Goal: Information Seeking & Learning: Learn about a topic

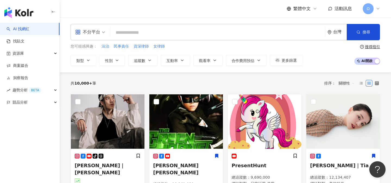
paste input "**"
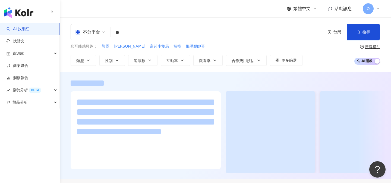
type input "**"
click at [165, 35] on input "**" at bounding box center [218, 32] width 210 height 10
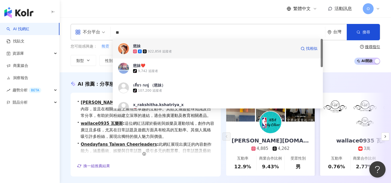
click at [152, 54] on div "922,858 追蹤者" at bounding box center [215, 51] width 164 height 5
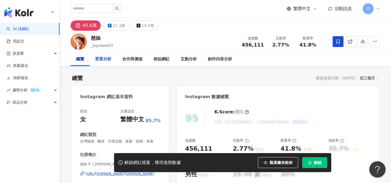
click at [107, 61] on div "受眾分析" at bounding box center [103, 59] width 16 height 7
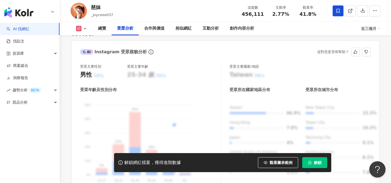
scroll to position [484, 0]
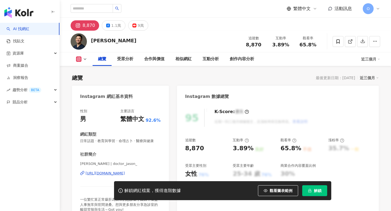
scroll to position [33, 0]
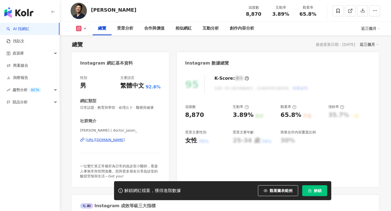
click at [316, 195] on button "解鎖" at bounding box center [315, 191] width 25 height 11
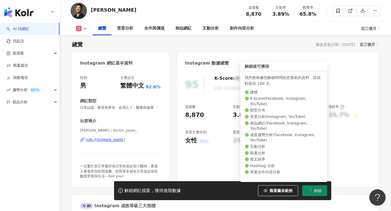
scroll to position [0, 0]
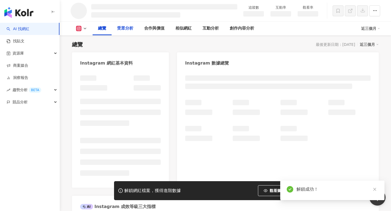
click at [128, 30] on div "受眾分析" at bounding box center [125, 28] width 16 height 7
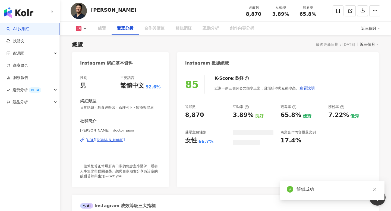
click at [128, 30] on div "受眾分析" at bounding box center [125, 28] width 16 height 7
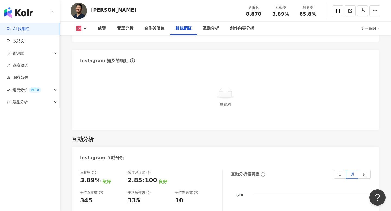
scroll to position [1004, 0]
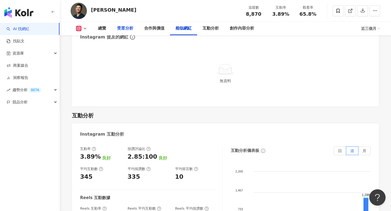
click at [132, 27] on div "受眾分析" at bounding box center [125, 28] width 16 height 7
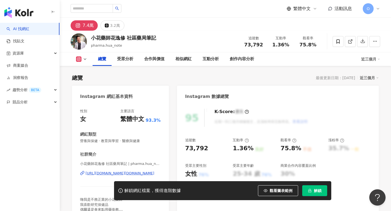
scroll to position [33, 0]
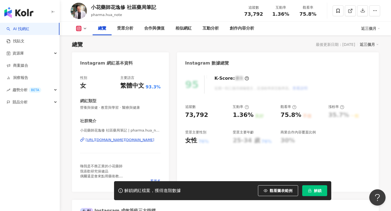
click at [317, 192] on span "解鎖" at bounding box center [318, 191] width 8 height 4
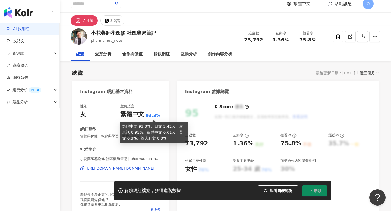
scroll to position [0, 0]
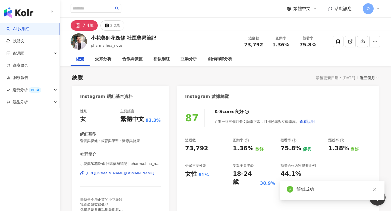
click at [103, 94] on div "Instagram 網紅基本資料" at bounding box center [106, 97] width 53 height 6
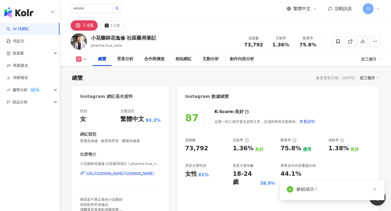
scroll to position [33, 0]
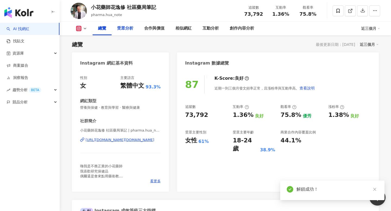
click at [117, 33] on div "受眾分析" at bounding box center [125, 29] width 27 height 14
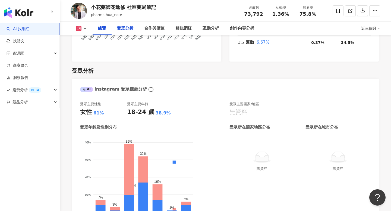
scroll to position [402, 0]
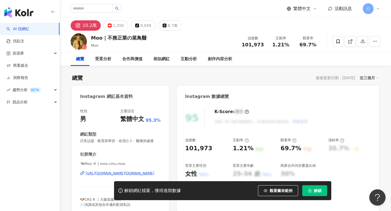
click at [314, 189] on span "解鎖" at bounding box center [318, 191] width 8 height 4
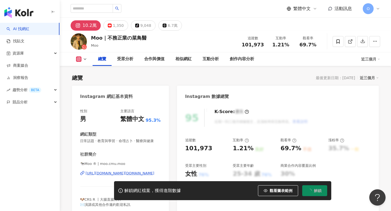
scroll to position [33, 0]
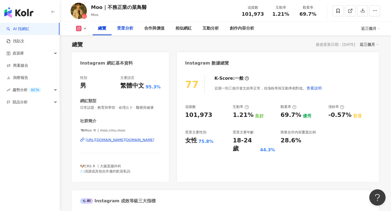
click at [129, 31] on div "受眾分析" at bounding box center [125, 28] width 16 height 7
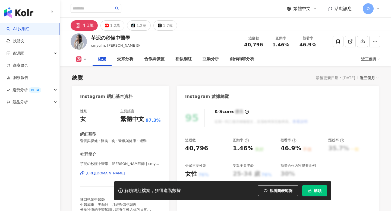
scroll to position [33, 0]
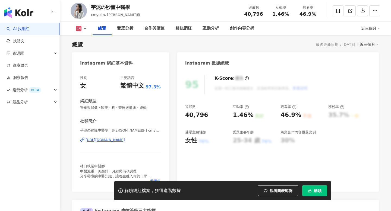
click at [316, 195] on button "解鎖" at bounding box center [315, 191] width 25 height 11
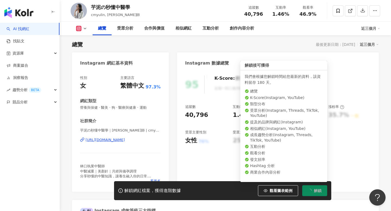
scroll to position [0, 0]
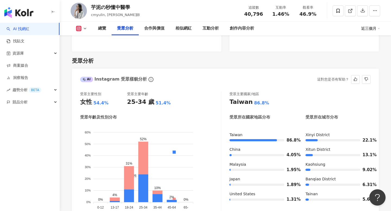
scroll to position [461, 0]
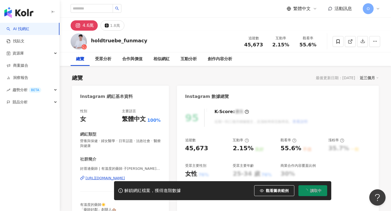
scroll to position [33, 0]
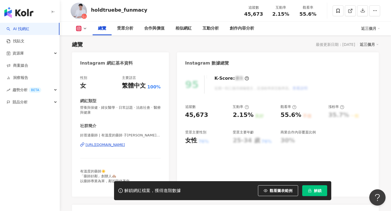
click at [316, 189] on span "解鎖" at bounding box center [318, 191] width 8 height 4
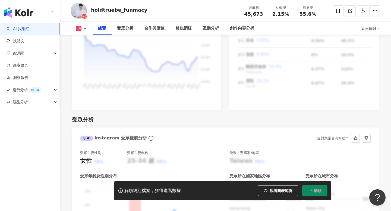
scroll to position [403, 0]
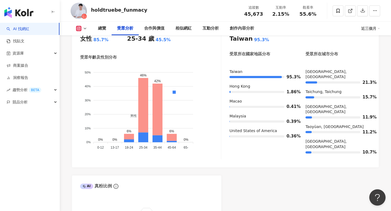
scroll to position [516, 0]
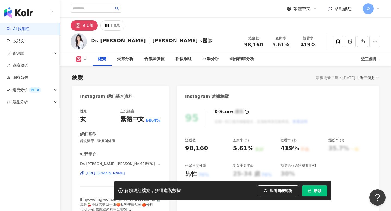
scroll to position [33, 0]
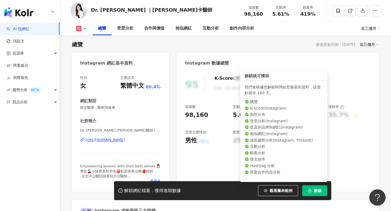
click at [321, 192] on span "解鎖" at bounding box center [318, 191] width 8 height 4
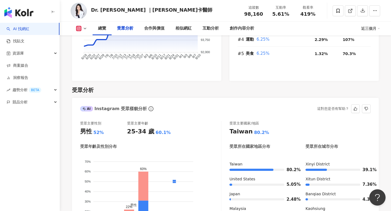
scroll to position [459, 0]
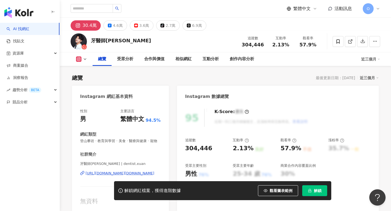
scroll to position [33, 0]
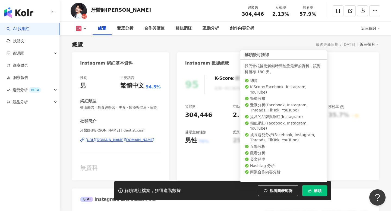
click at [311, 191] on icon "lock" at bounding box center [310, 191] width 3 height 4
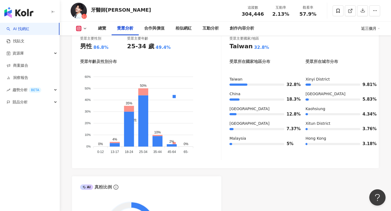
scroll to position [479, 0]
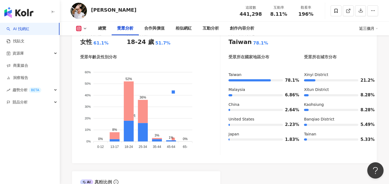
scroll to position [501, 0]
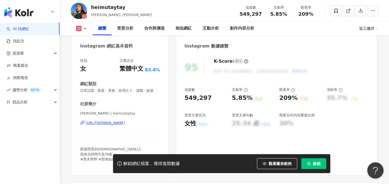
scroll to position [60, 0]
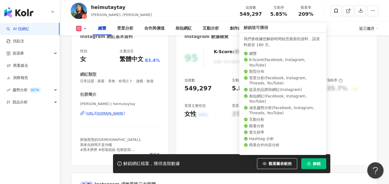
click at [307, 162] on button "解鎖" at bounding box center [313, 163] width 25 height 11
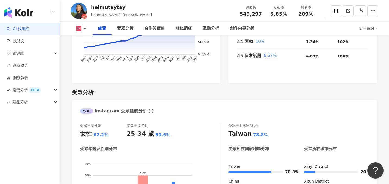
scroll to position [508, 0]
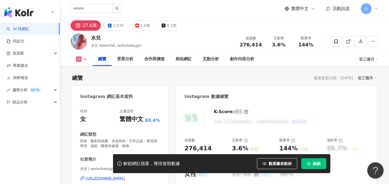
scroll to position [33, 0]
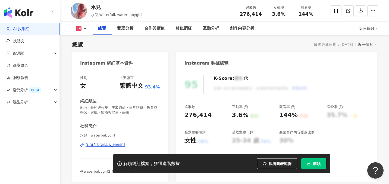
click at [313, 163] on span "解鎖" at bounding box center [317, 164] width 8 height 4
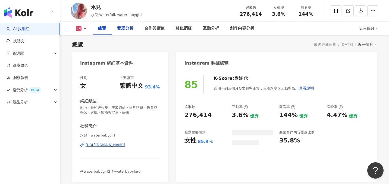
click at [131, 30] on div "受眾分析" at bounding box center [125, 28] width 16 height 7
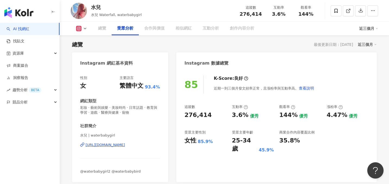
scroll to position [455, 0]
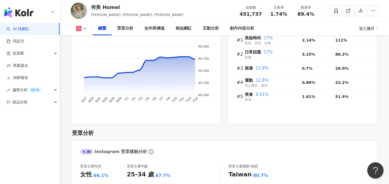
scroll to position [491, 0]
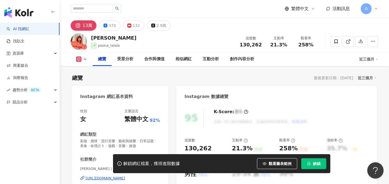
scroll to position [33, 0]
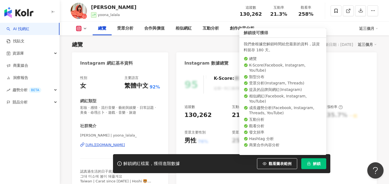
click at [311, 162] on button "解鎖" at bounding box center [313, 163] width 25 height 11
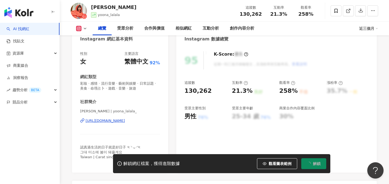
scroll to position [58, 0]
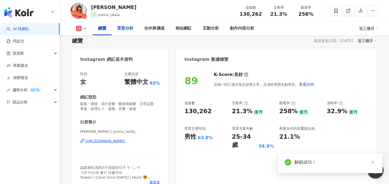
click at [129, 30] on div "受眾分析" at bounding box center [125, 28] width 16 height 7
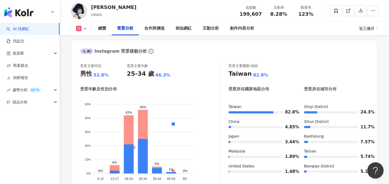
scroll to position [498, 0]
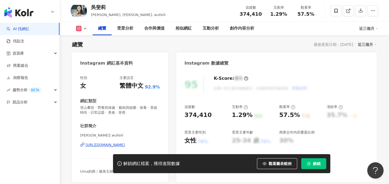
click at [313, 163] on span "解鎖" at bounding box center [317, 164] width 8 height 4
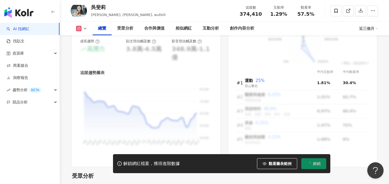
scroll to position [346, 0]
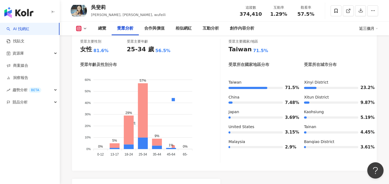
scroll to position [477, 0]
